Goal: Browse casually: Explore the website without a specific task or goal

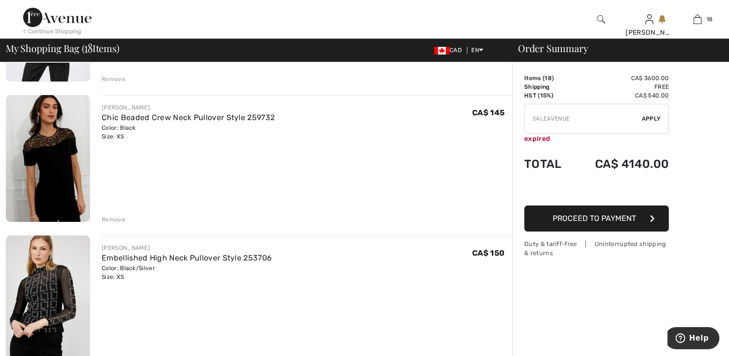
scroll to position [241, 0]
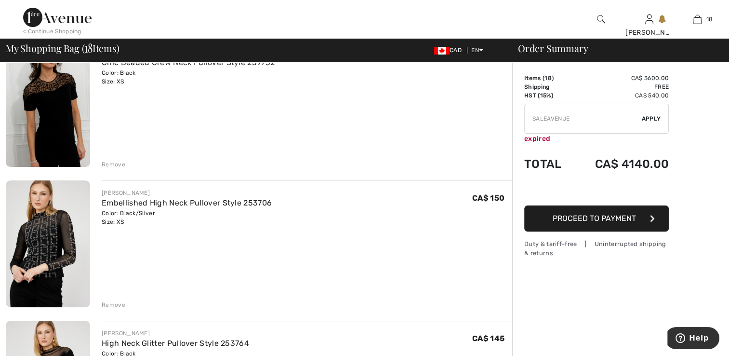
click at [69, 248] on img at bounding box center [48, 243] width 84 height 127
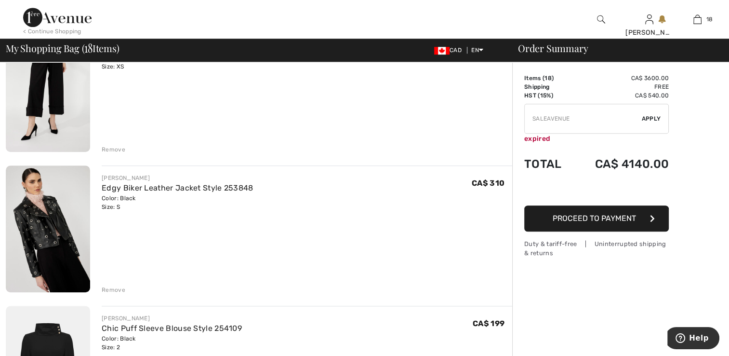
scroll to position [819, 0]
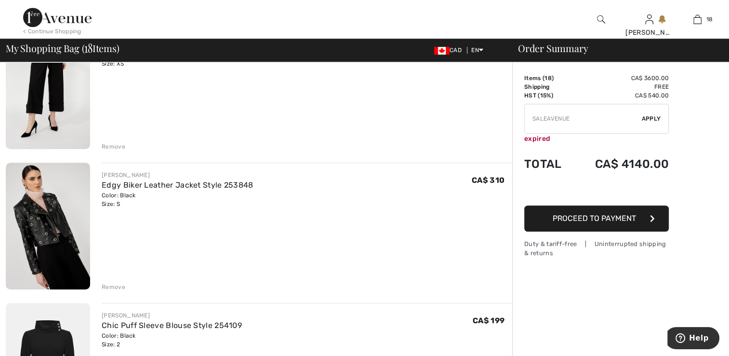
click at [52, 229] on img at bounding box center [48, 225] width 84 height 127
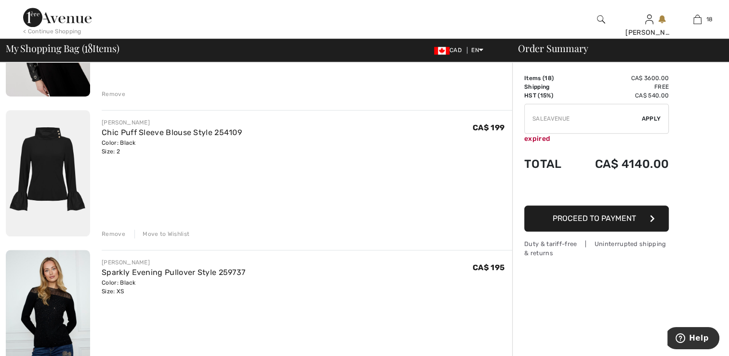
click at [50, 169] on img at bounding box center [48, 173] width 84 height 127
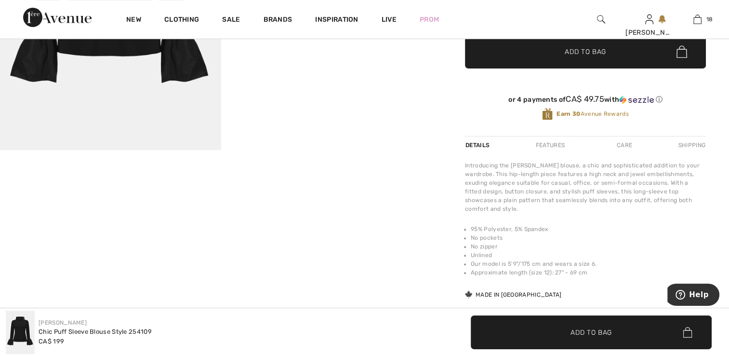
scroll to position [241, 0]
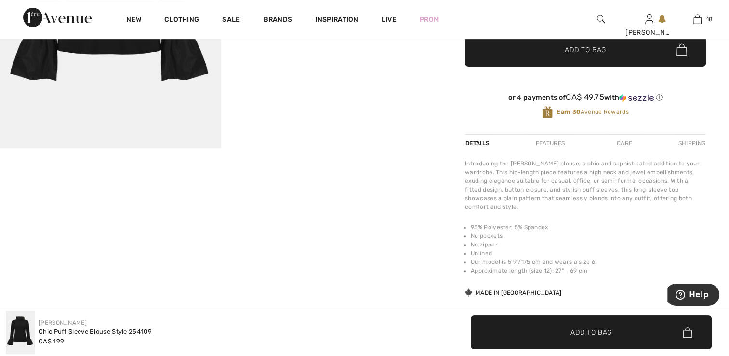
click at [620, 143] on div "Care" at bounding box center [624, 142] width 32 height 17
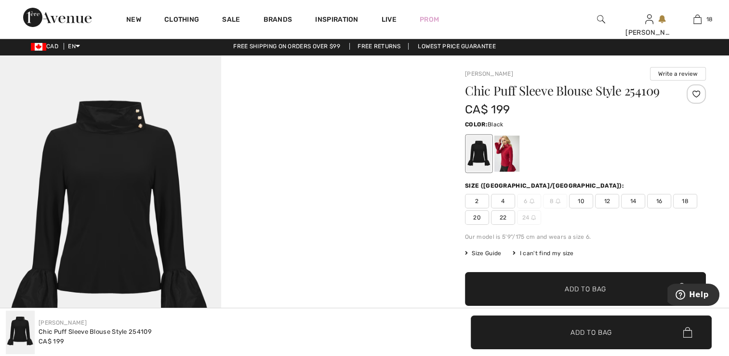
scroll to position [0, 0]
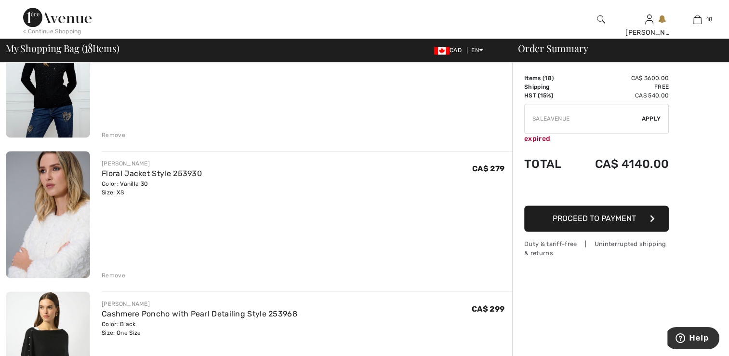
scroll to position [1252, 0]
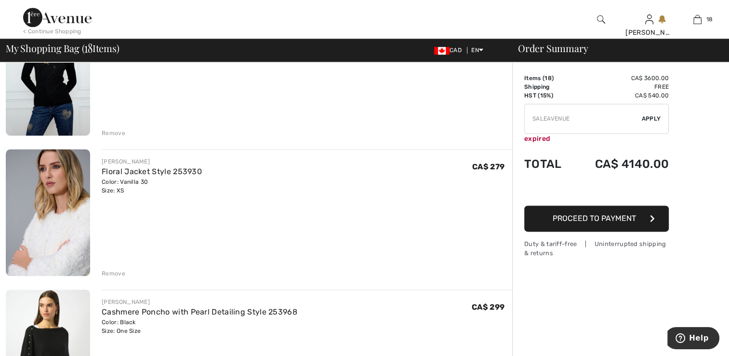
click at [48, 114] on img at bounding box center [48, 72] width 84 height 127
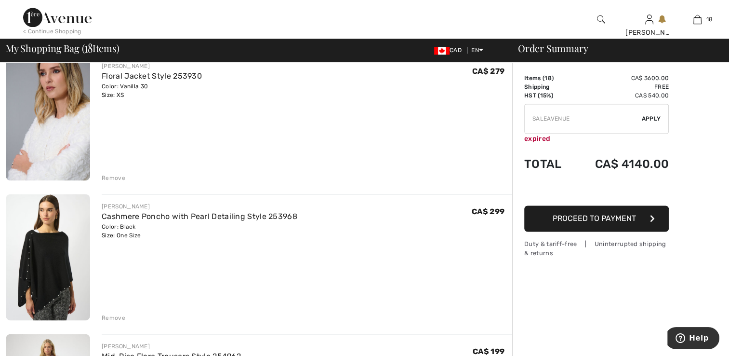
scroll to position [1349, 0]
click at [55, 152] on img at bounding box center [48, 116] width 84 height 127
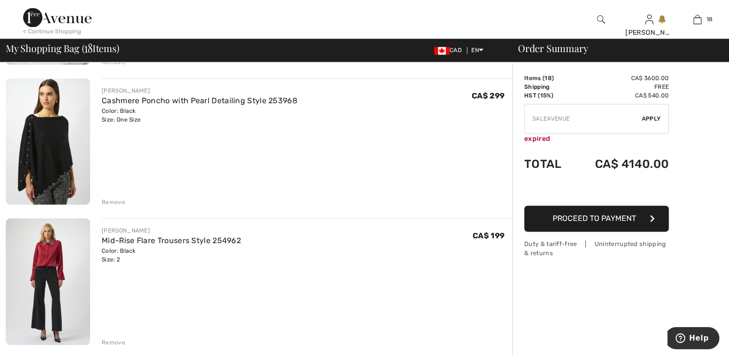
scroll to position [1493, 0]
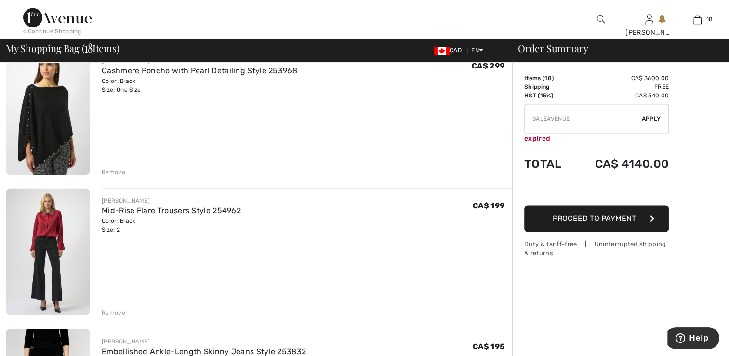
click at [53, 154] on img at bounding box center [48, 111] width 84 height 126
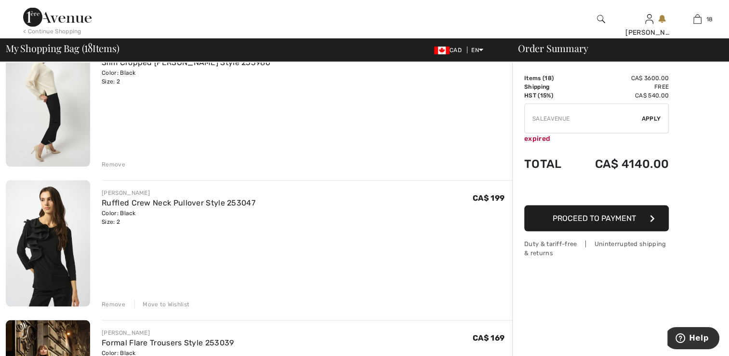
scroll to position [1927, 0]
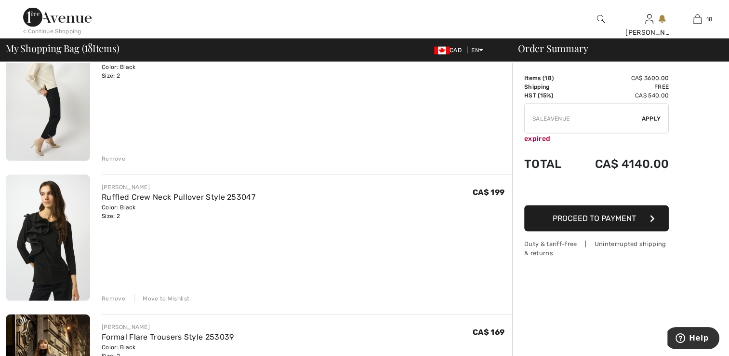
click at [52, 238] on img at bounding box center [48, 237] width 84 height 126
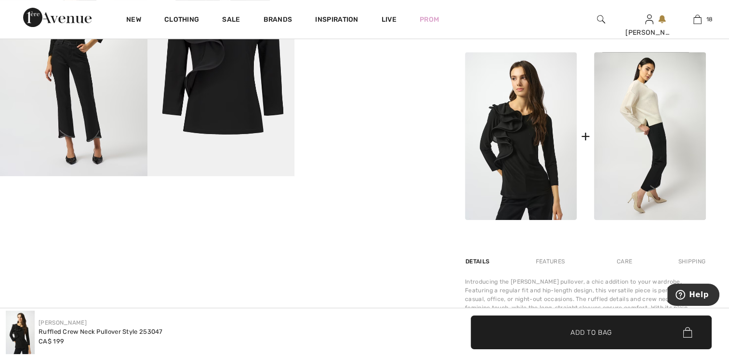
scroll to position [482, 0]
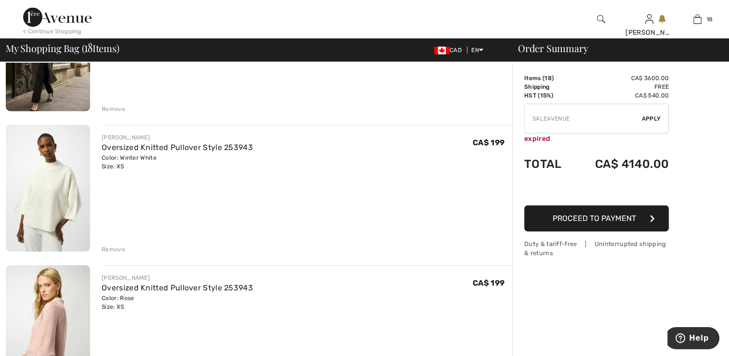
scroll to position [2264, 0]
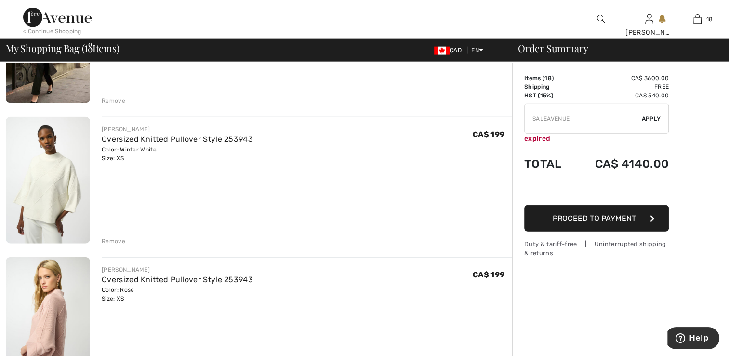
click at [114, 238] on div "Remove" at bounding box center [114, 241] width 24 height 9
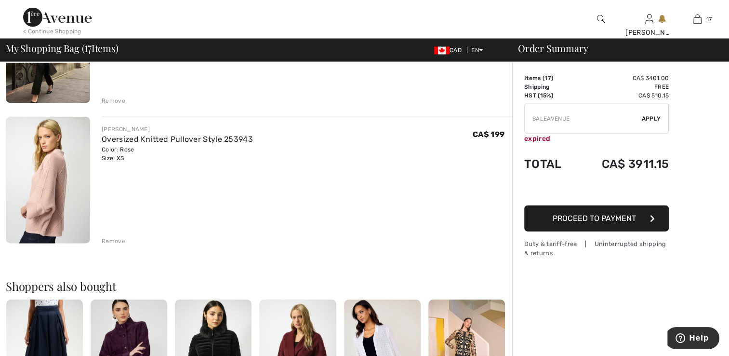
drag, startPoint x: 115, startPoint y: 238, endPoint x: 115, endPoint y: 230, distance: 8.7
click at [115, 238] on div "Remove" at bounding box center [114, 241] width 24 height 9
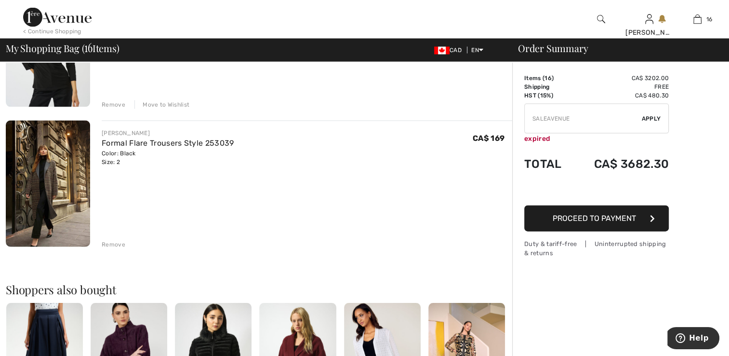
scroll to position [2120, 0]
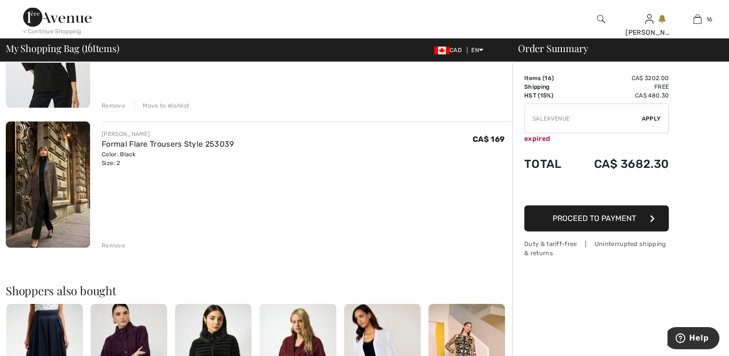
click at [66, 206] on img at bounding box center [48, 184] width 84 height 126
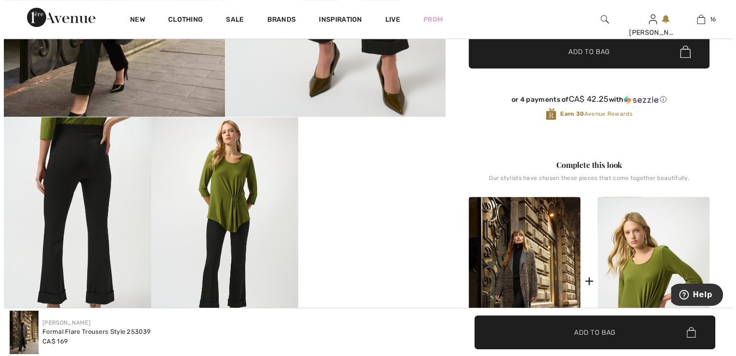
scroll to position [289, 0]
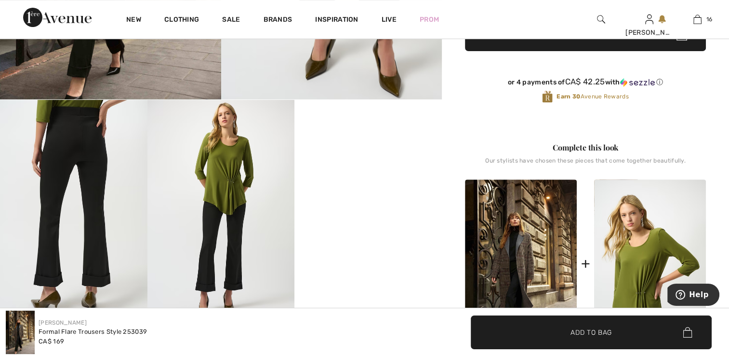
click at [227, 169] on img at bounding box center [220, 210] width 147 height 221
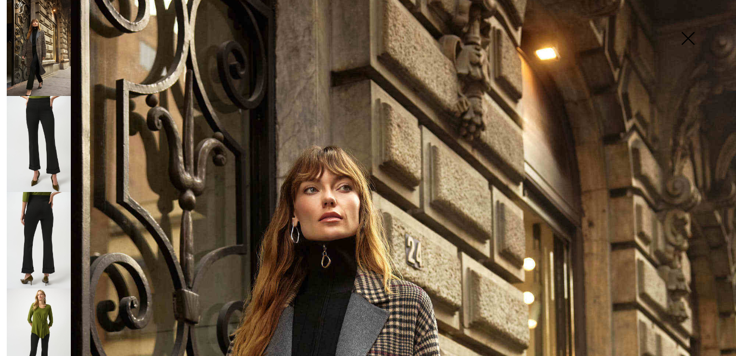
scroll to position [241, 0]
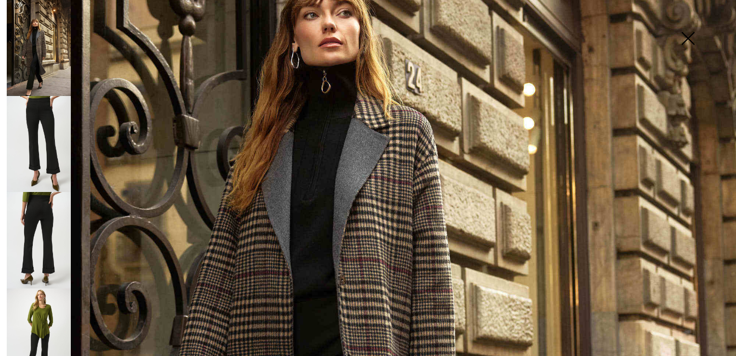
click at [46, 313] on img at bounding box center [39, 336] width 64 height 96
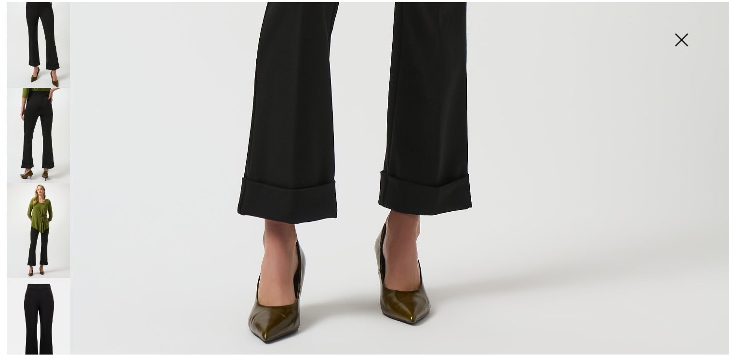
scroll to position [106, 0]
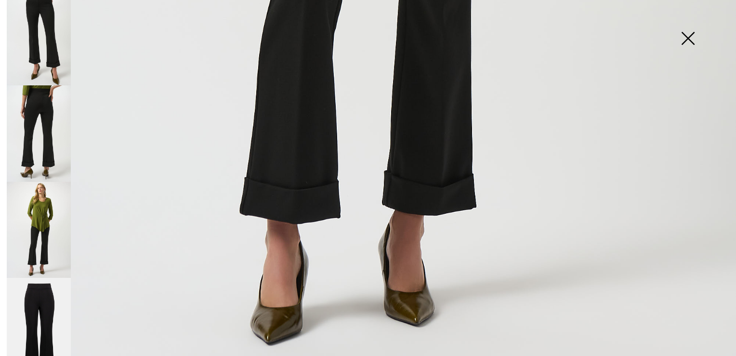
click at [682, 45] on img at bounding box center [688, 39] width 48 height 50
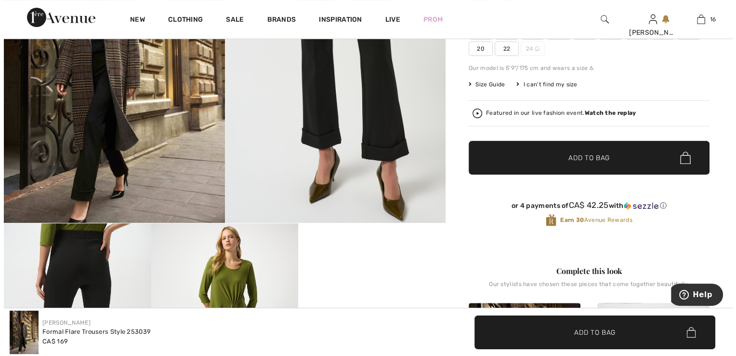
scroll to position [145, 0]
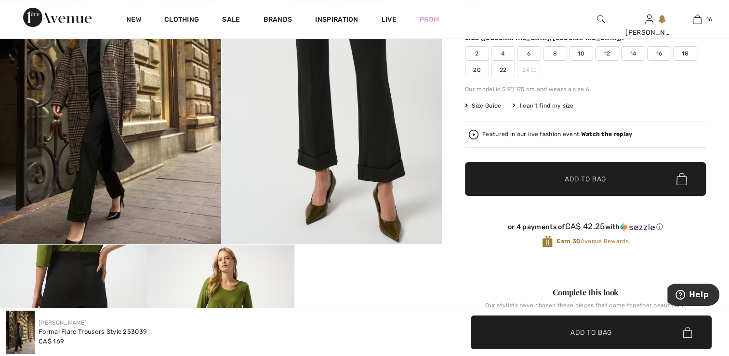
click at [614, 135] on strong "Watch the replay" at bounding box center [607, 134] width 52 height 7
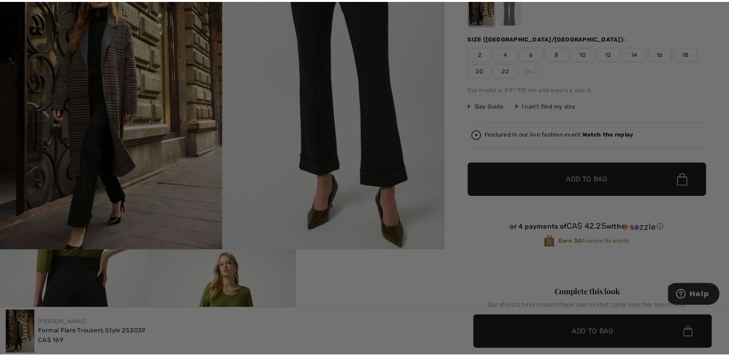
scroll to position [0, 0]
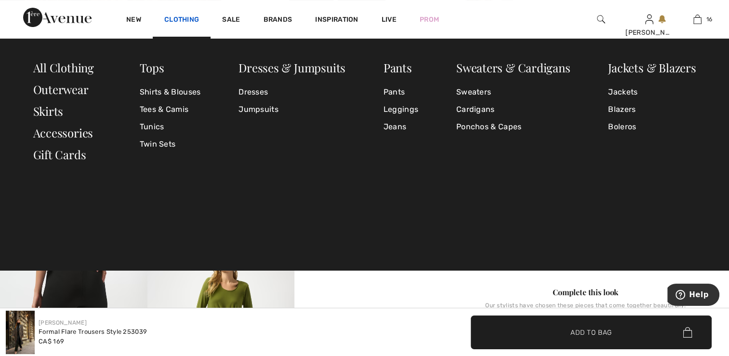
click at [185, 20] on link "Clothing" at bounding box center [181, 20] width 35 height 10
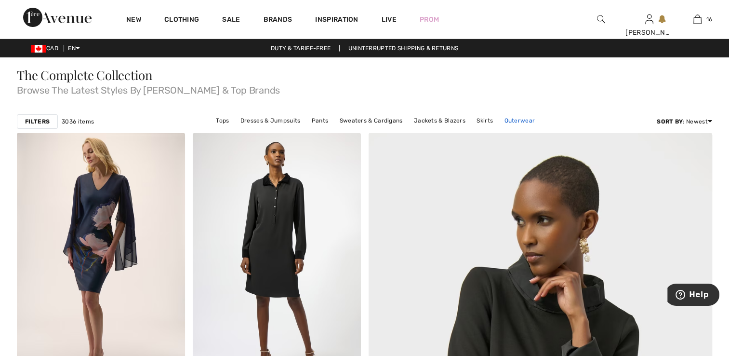
click at [522, 120] on link "Outerwear" at bounding box center [519, 120] width 40 height 13
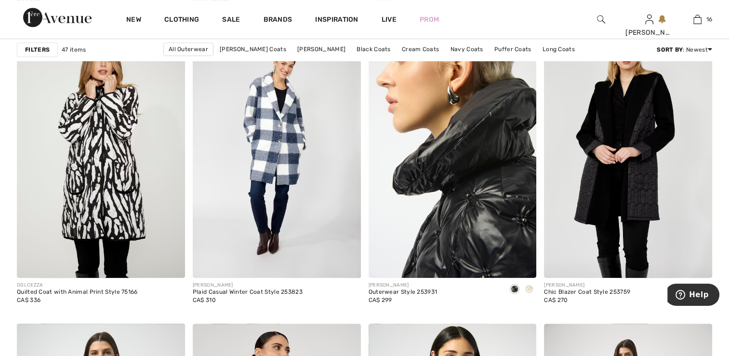
scroll to position [723, 0]
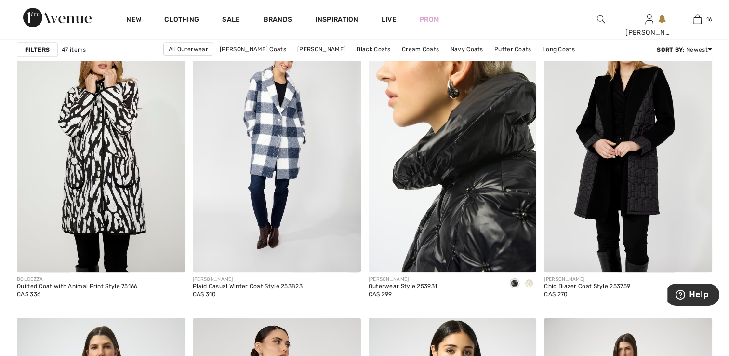
click at [433, 171] on img at bounding box center [453, 146] width 168 height 252
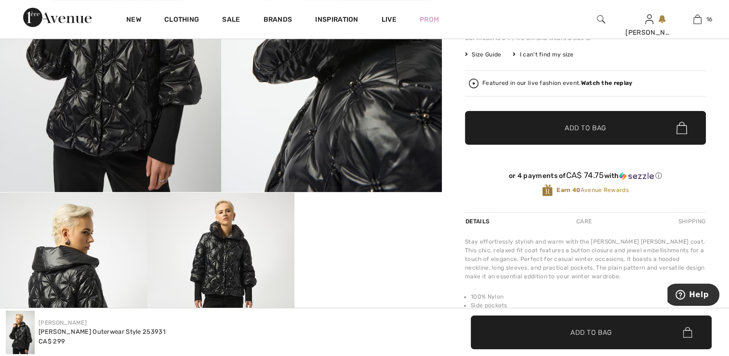
scroll to position [289, 0]
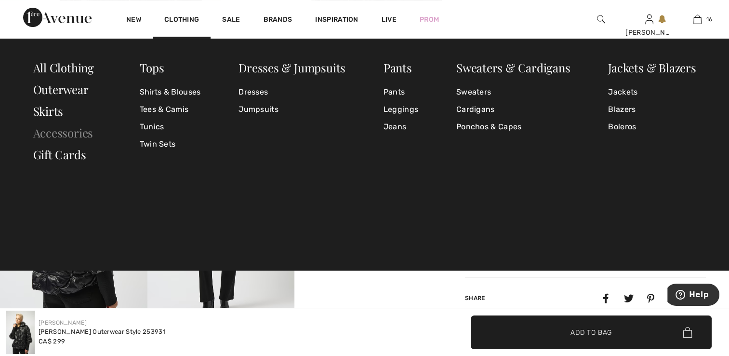
click at [72, 130] on link "Accessories" at bounding box center [63, 132] width 60 height 15
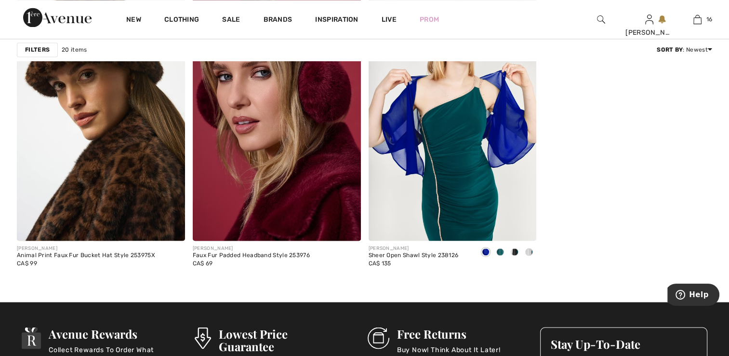
scroll to position [1782, 0]
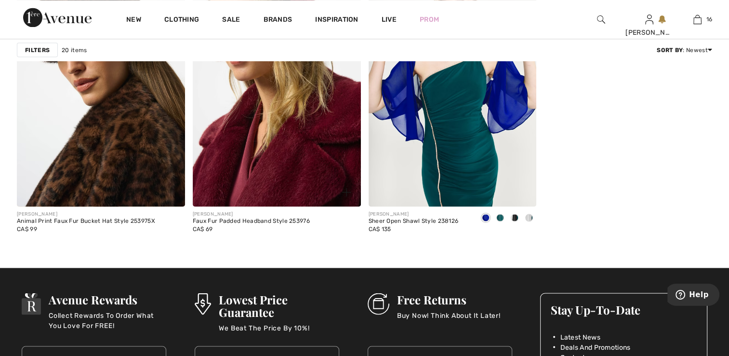
click at [298, 168] on img at bounding box center [277, 80] width 168 height 252
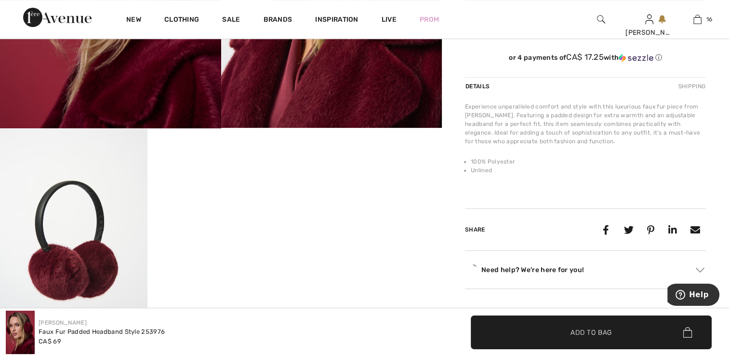
scroll to position [289, 0]
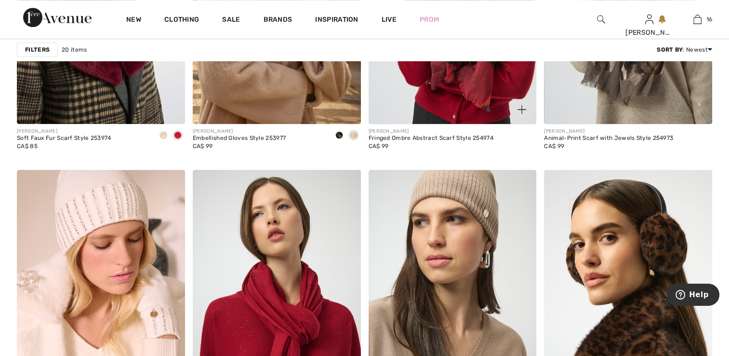
scroll to position [771, 0]
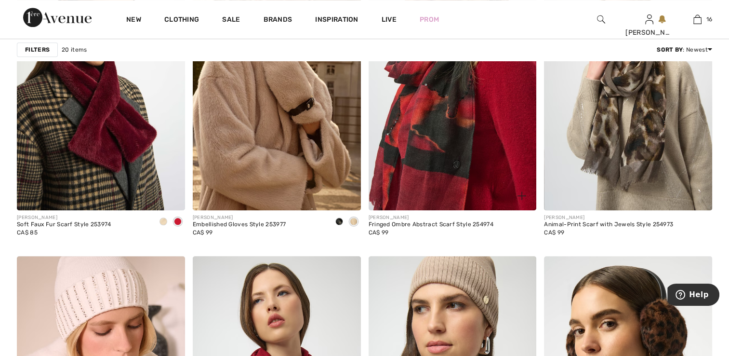
click at [447, 166] on img at bounding box center [453, 84] width 168 height 252
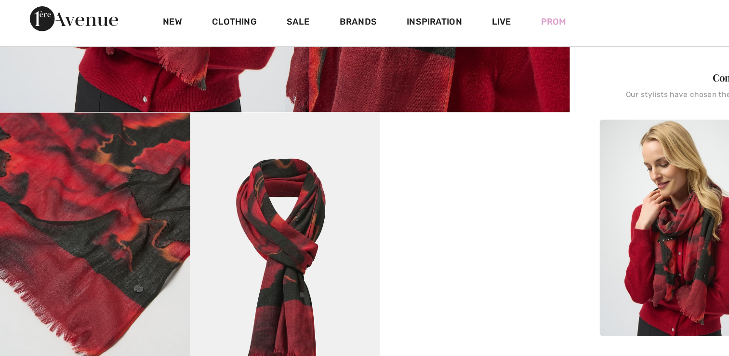
scroll to position [299, 0]
